Goal: Information Seeking & Learning: Learn about a topic

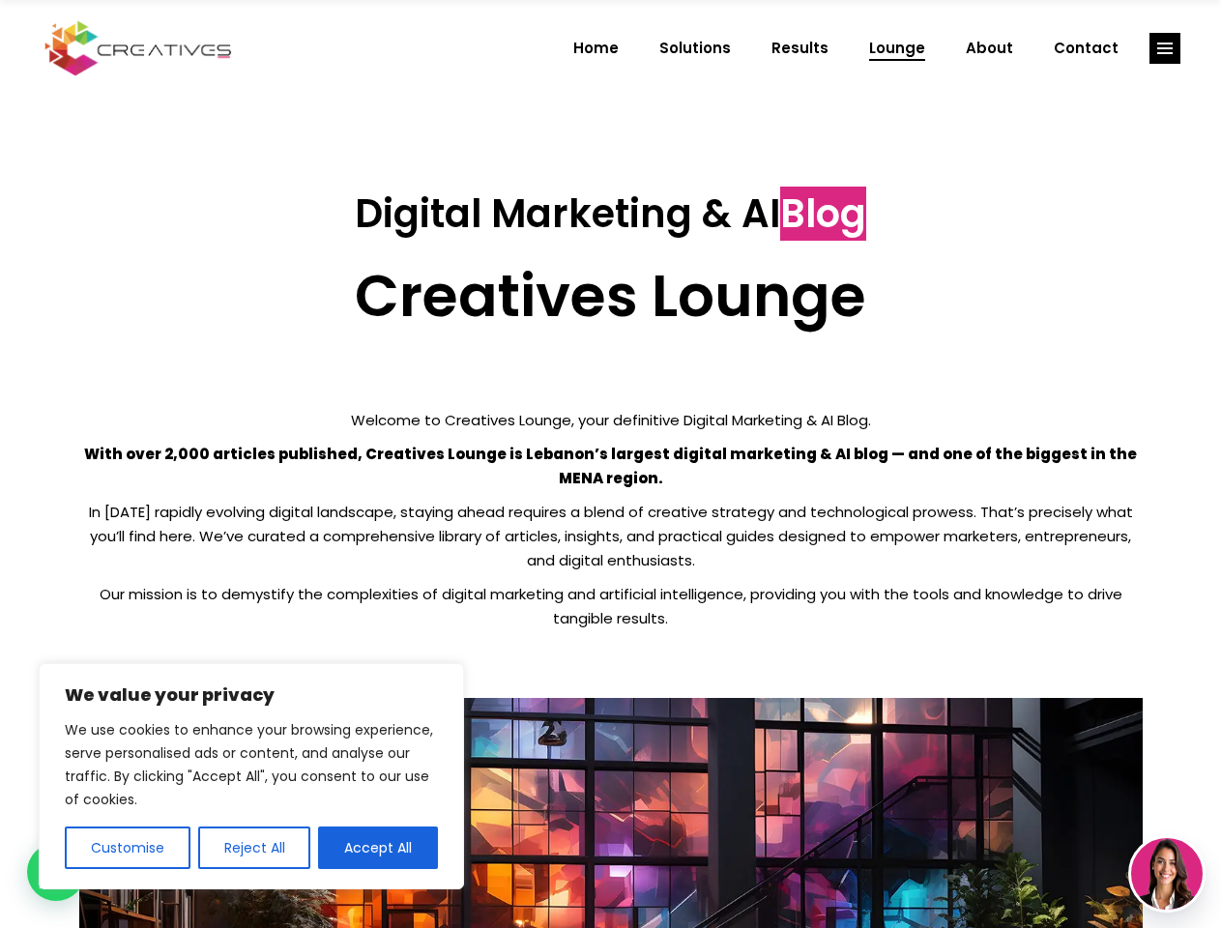
click at [610, 464] on p "With over 2,000 articles published, Creatives Lounge is Lebanon’s largest digit…" at bounding box center [611, 466] width 1064 height 48
click at [127, 848] on button "Customise" at bounding box center [128, 848] width 126 height 43
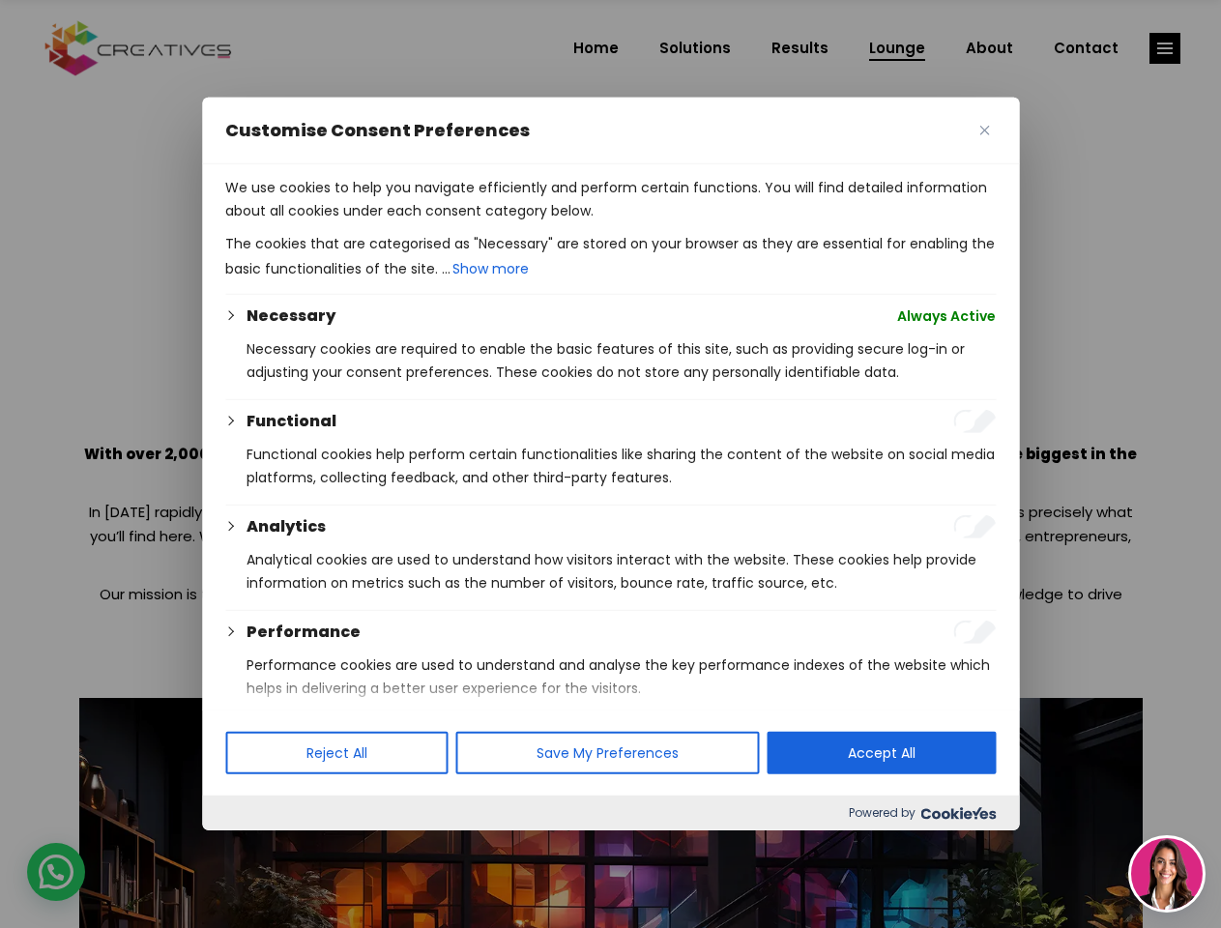
click at [253, 848] on div at bounding box center [610, 464] width 1221 height 928
click at [378, 222] on p "We use cookies to help you navigate efficiently and perform certain functions. …" at bounding box center [610, 199] width 771 height 46
click at [1165, 48] on div at bounding box center [610, 464] width 1221 height 928
click at [1167, 874] on img at bounding box center [1167, 874] width 72 height 72
